Goal: Transaction & Acquisition: Subscribe to service/newsletter

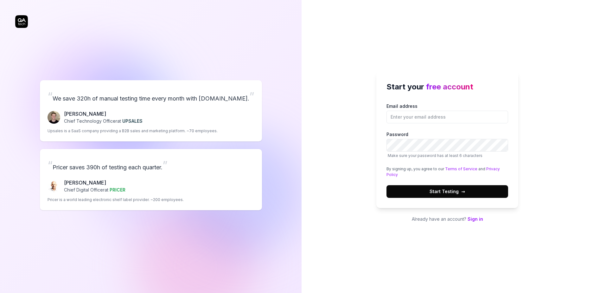
click at [477, 218] on link "Sign in" at bounding box center [476, 218] width 16 height 5
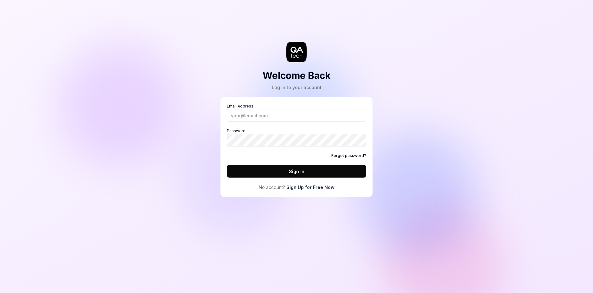
click at [325, 186] on link "Sign Up for Free Now" at bounding box center [310, 187] width 48 height 7
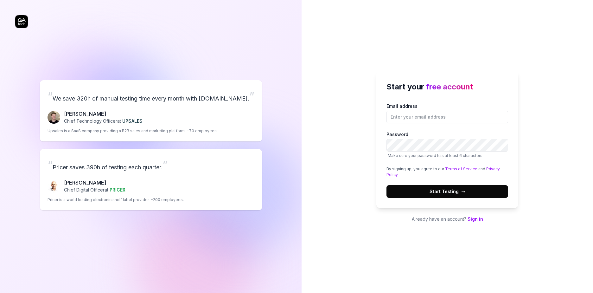
click at [132, 123] on p "Chief Technology Officer at UPSALES" at bounding box center [103, 121] width 79 height 7
click at [24, 18] on div "“ We save 320h of manual testing time every month with [DOMAIN_NAME]. ” [PERSON…" at bounding box center [150, 145] width 271 height 265
click at [418, 116] on input "Email address" at bounding box center [448, 117] width 122 height 13
type input "[EMAIL_ADDRESS][DOMAIN_NAME]"
